Goal: Download file/media

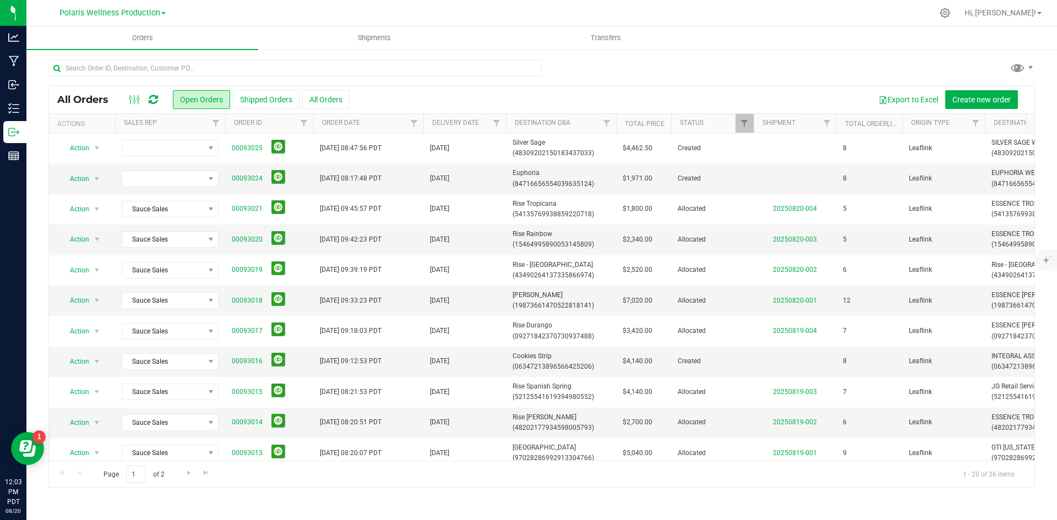
click at [0, 520] on html "Analytics Manufacturing Inbound Inventory Outbound Reports 12:03 PM PDT [DATE] …" at bounding box center [528, 260] width 1057 height 520
click at [243, 297] on link "00093018" at bounding box center [247, 301] width 31 height 10
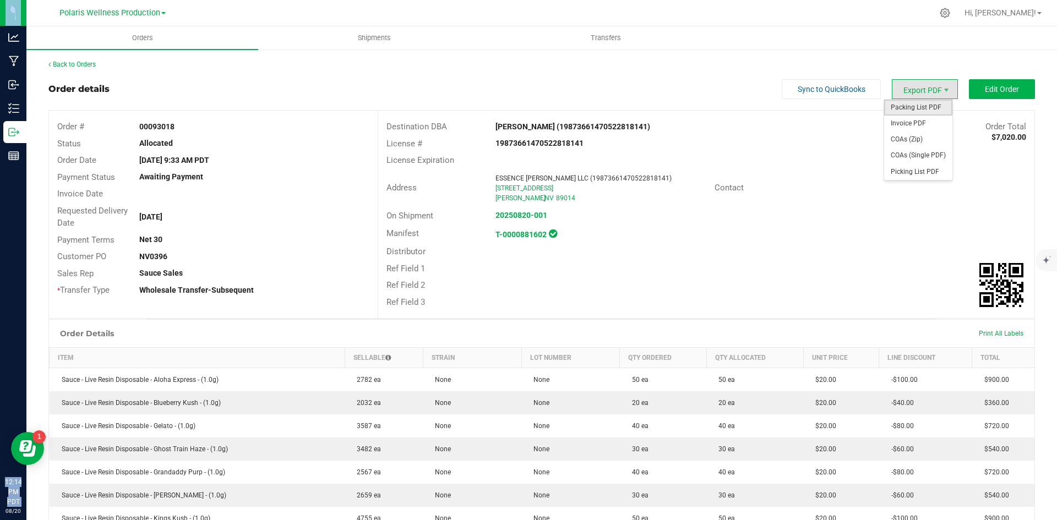
click at [930, 106] on span "Packing List PDF" at bounding box center [918, 108] width 68 height 16
click at [77, 66] on link "Back to Orders" at bounding box center [71, 65] width 47 height 8
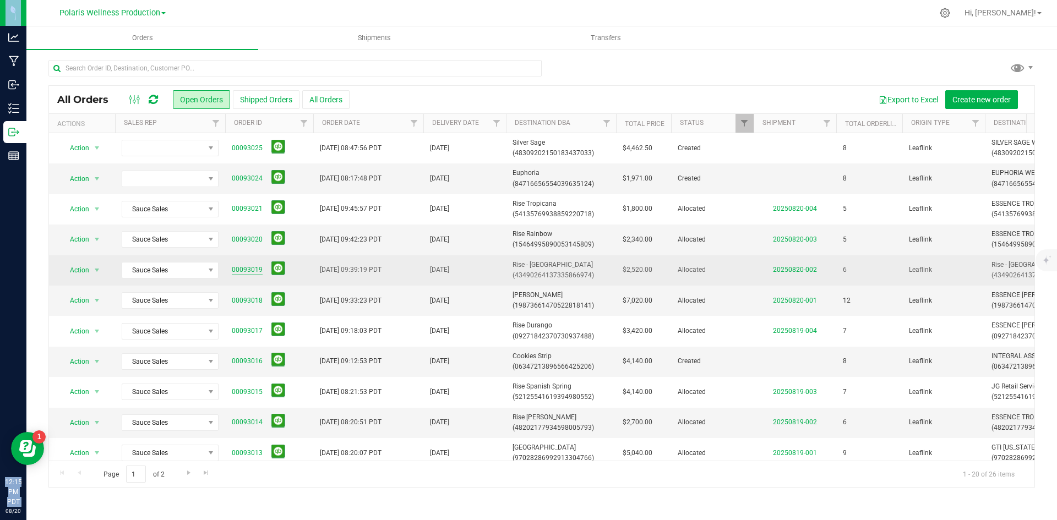
click at [252, 271] on link "00093019" at bounding box center [247, 270] width 31 height 10
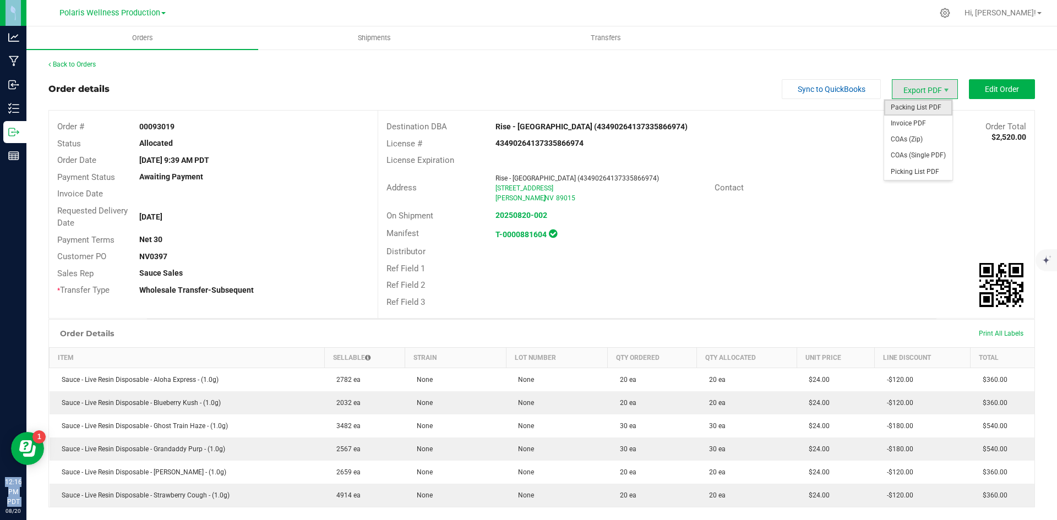
click at [915, 112] on span "Packing List PDF" at bounding box center [918, 108] width 68 height 16
